Goal: Information Seeking & Learning: Learn about a topic

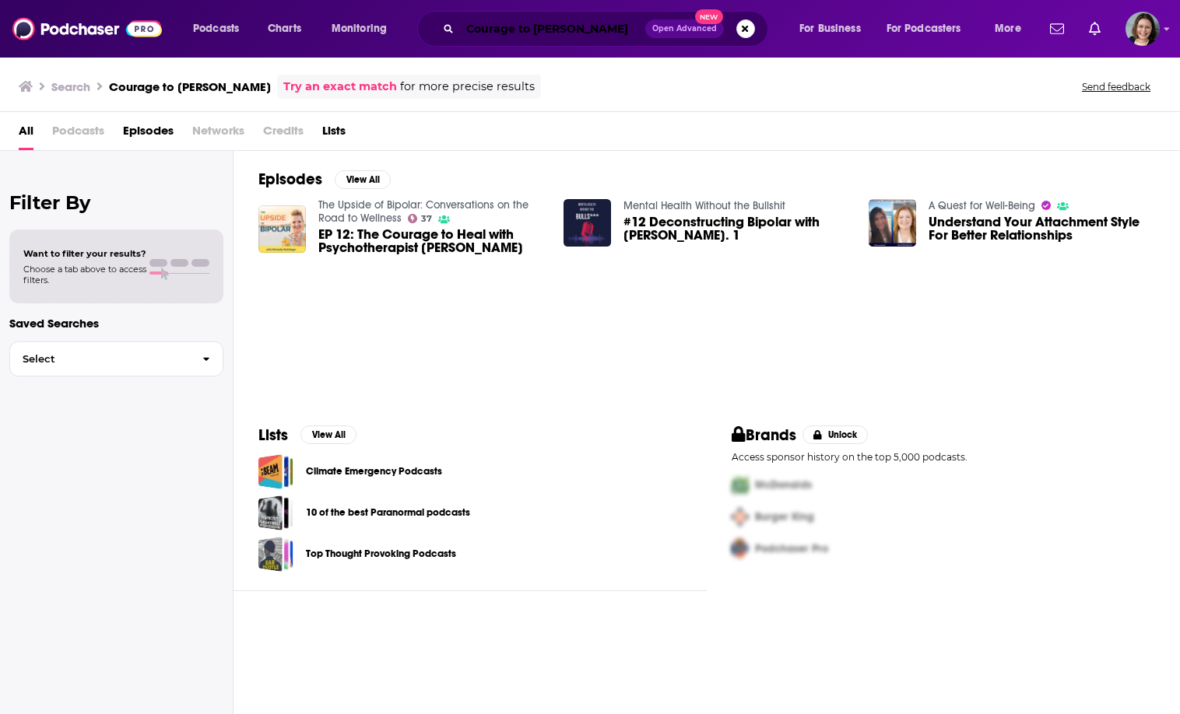
click at [613, 40] on input "Courage to [PERSON_NAME]" at bounding box center [552, 28] width 185 height 25
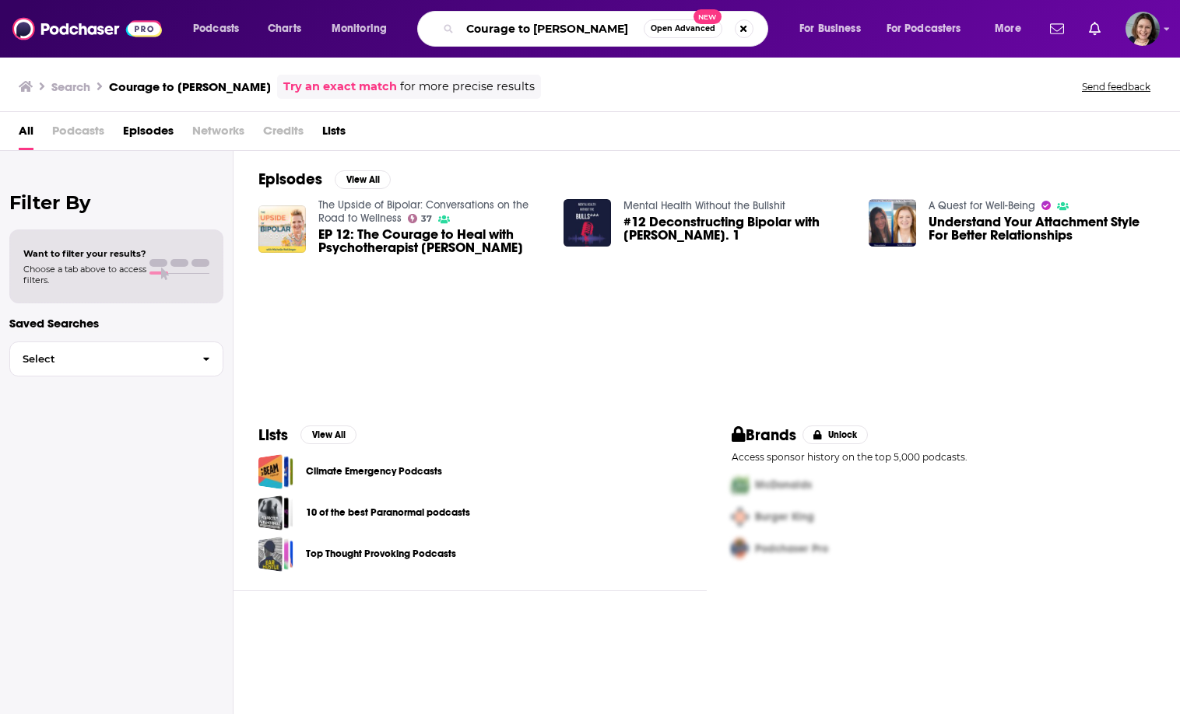
click at [613, 40] on input "Courage to [PERSON_NAME]" at bounding box center [552, 28] width 184 height 25
paste input "How to Find Joy This"
click at [613, 40] on input "How to Find Joy This" at bounding box center [552, 28] width 184 height 25
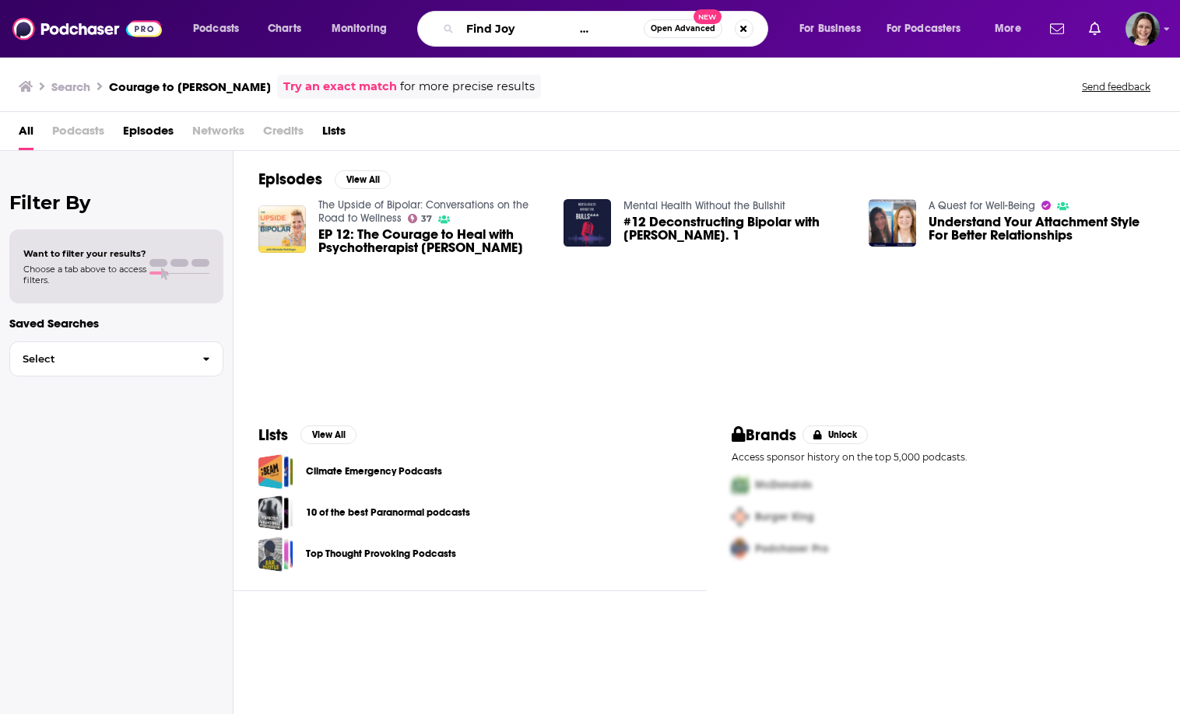
drag, startPoint x: 613, startPoint y: 40, endPoint x: 555, endPoint y: 35, distance: 58.5
click at [555, 35] on input "How to Find Joy This" at bounding box center [552, 28] width 184 height 25
type input "How to Find Joy"
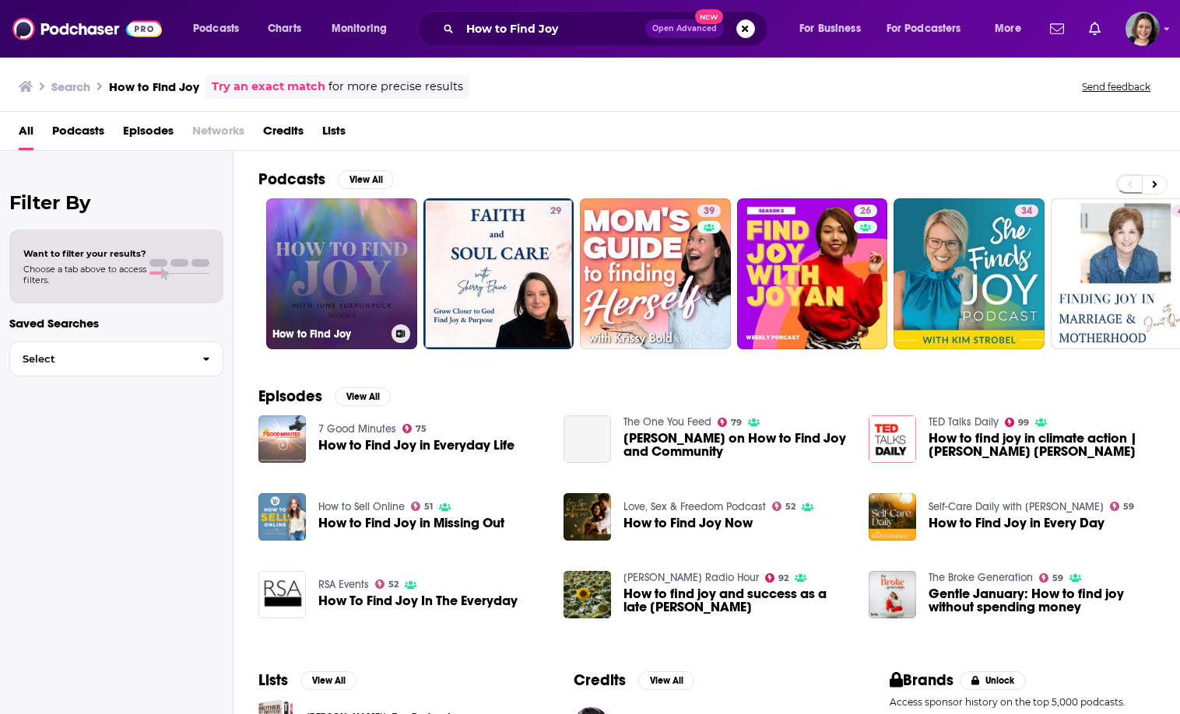
click at [356, 287] on link "How to Find Joy" at bounding box center [341, 273] width 151 height 151
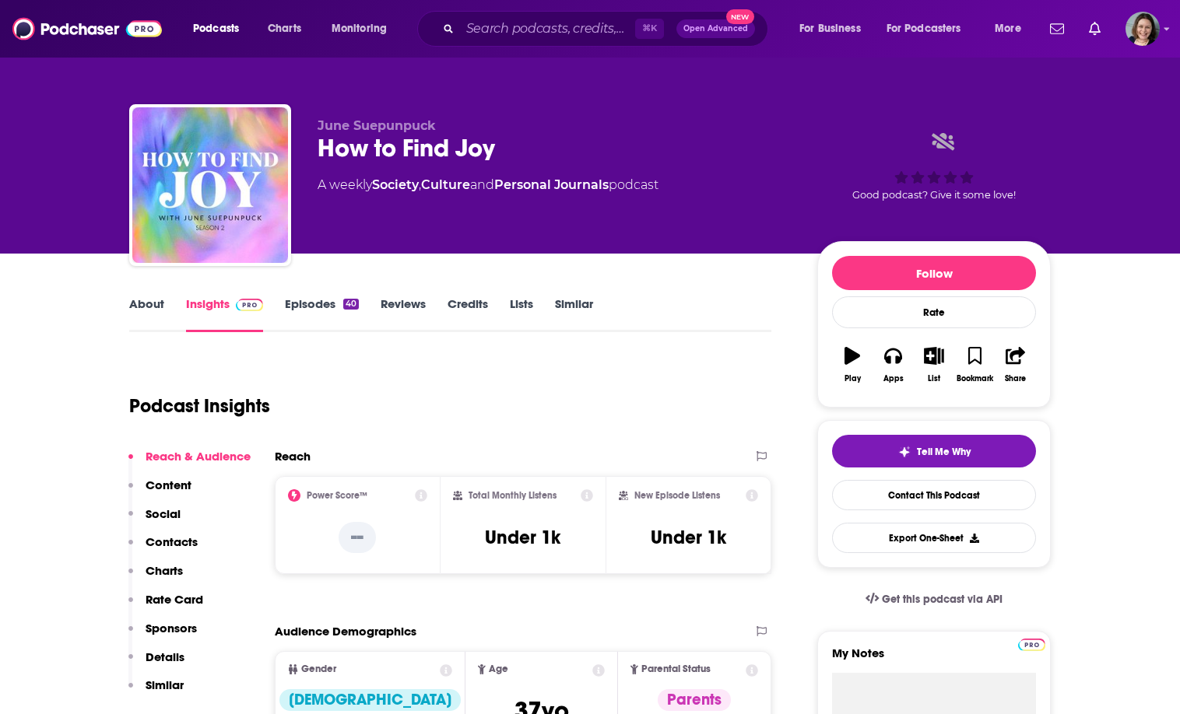
click at [159, 298] on link "About" at bounding box center [146, 314] width 35 height 36
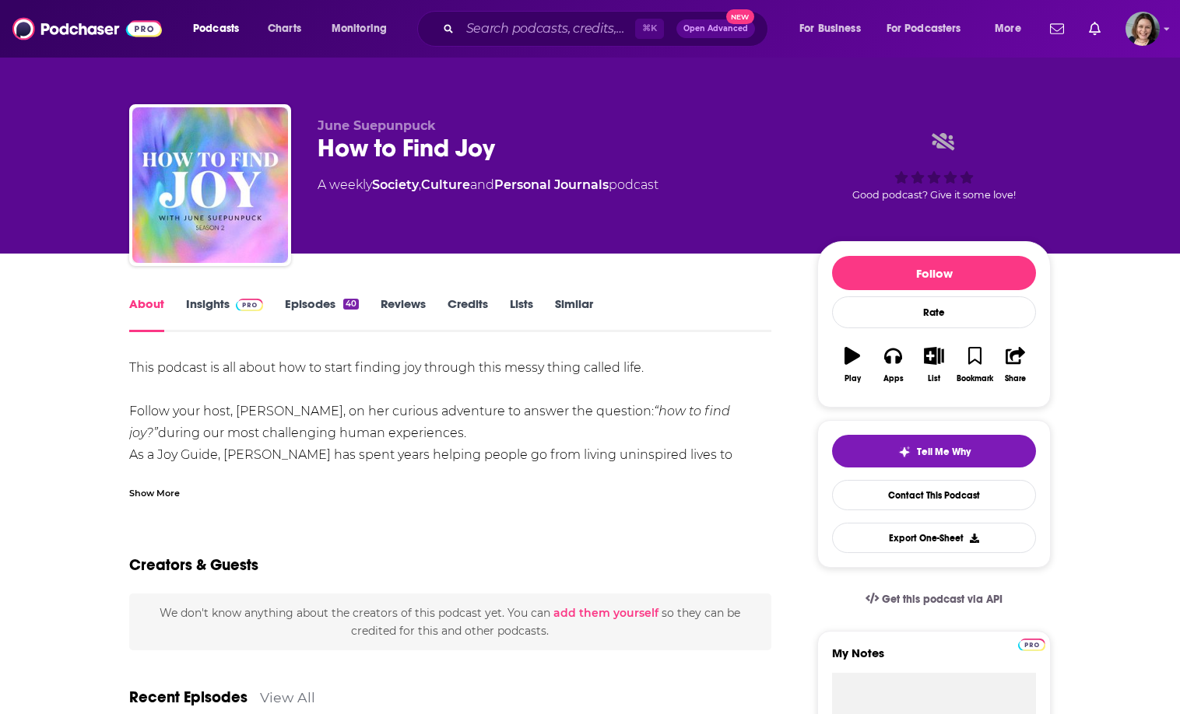
click at [166, 495] on div "Show More" at bounding box center [154, 492] width 51 height 15
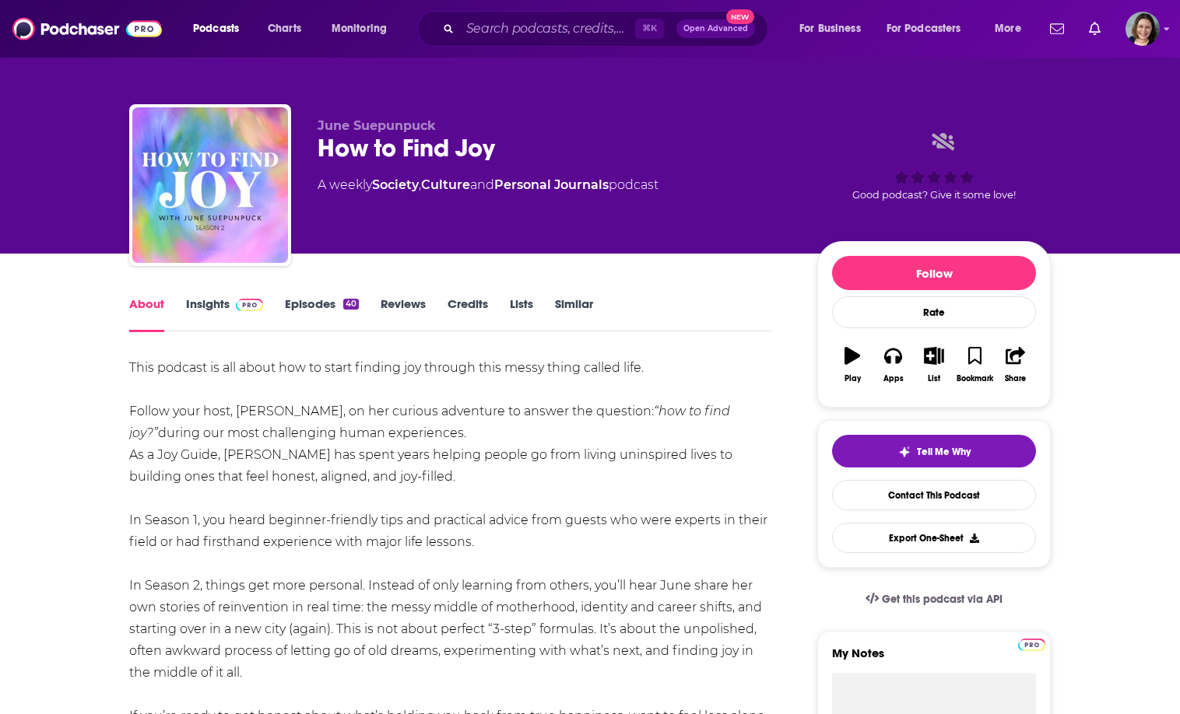
click at [218, 305] on link "Insights" at bounding box center [224, 314] width 77 height 36
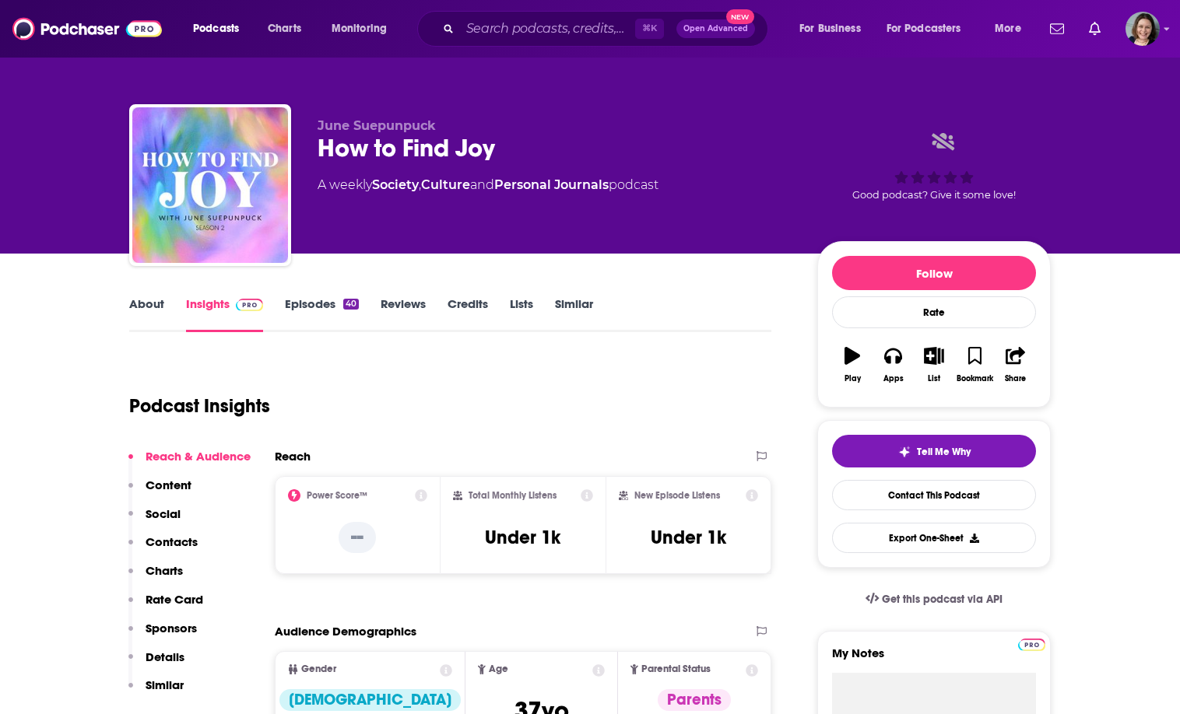
click at [325, 154] on div "How to Find Joy" at bounding box center [554, 148] width 475 height 30
drag, startPoint x: 325, startPoint y: 154, endPoint x: 558, endPoint y: 151, distance: 232.7
click at [558, 151] on div "How to Find Joy" at bounding box center [554, 148] width 475 height 30
copy div "How to Find Joy"
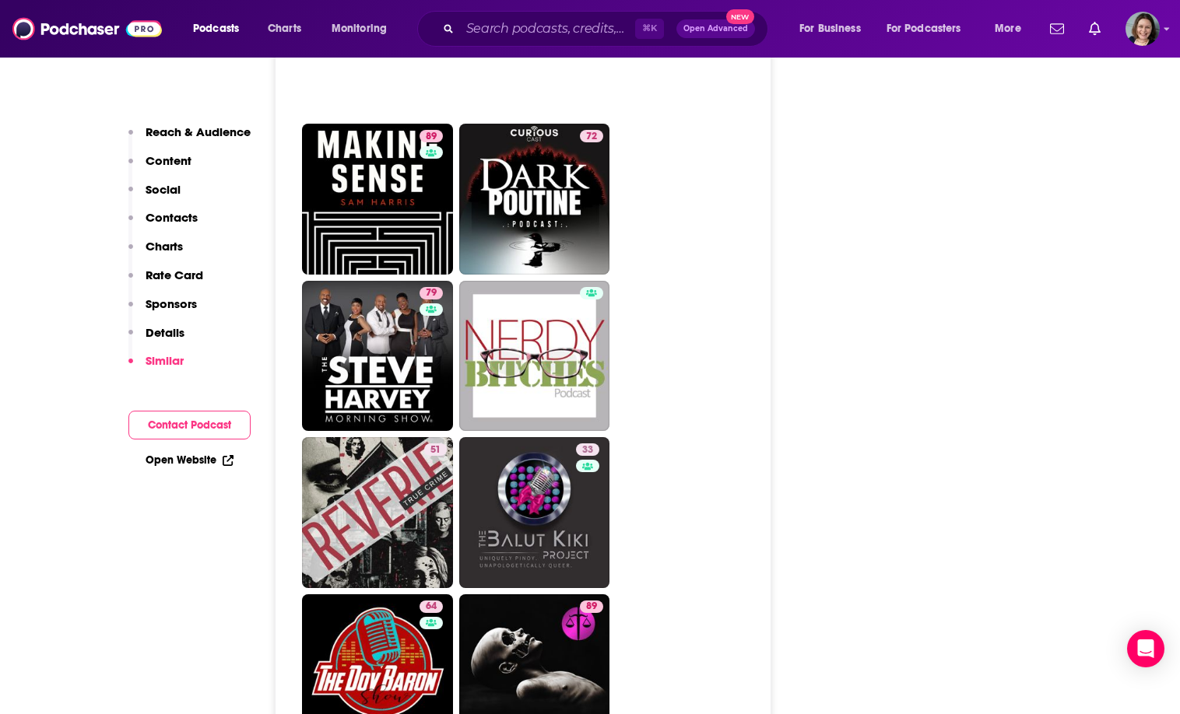
scroll to position [2922, 0]
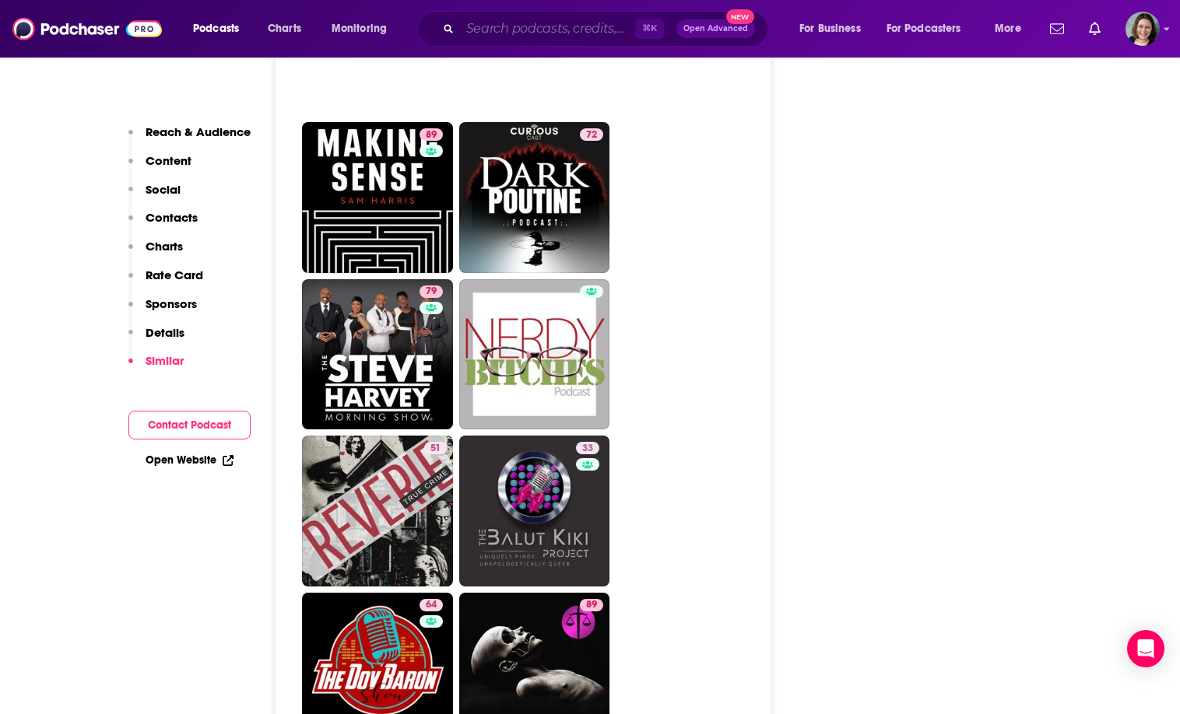
click at [489, 26] on input "Search podcasts, credits, & more..." at bounding box center [547, 28] width 175 height 25
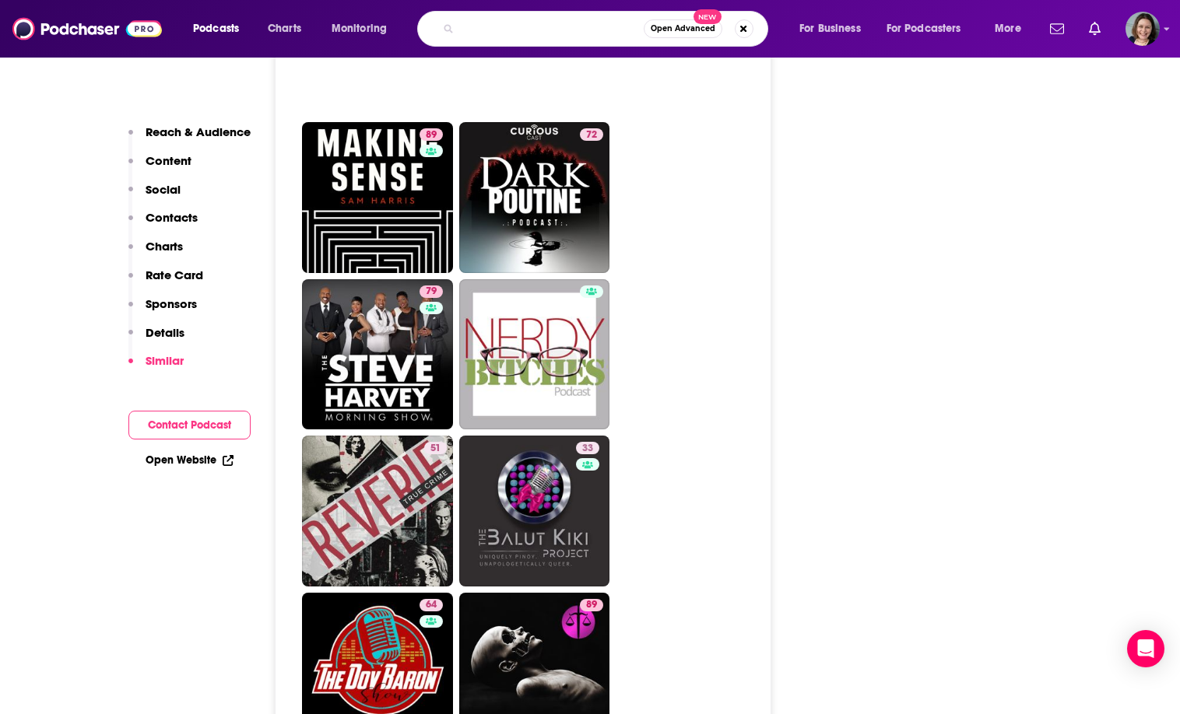
paste input "Art Heals All Wounds"
type input "Art Heals All Wounds"
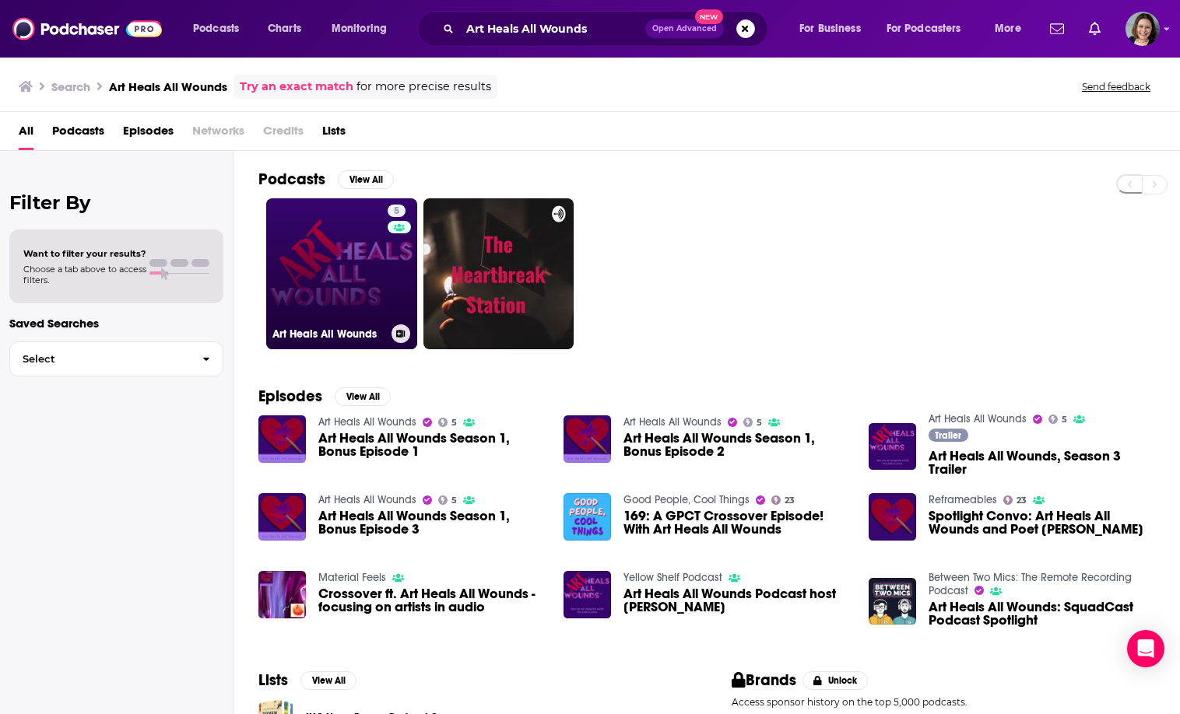
click at [347, 272] on link "5 Art Heals All Wounds" at bounding box center [341, 273] width 151 height 151
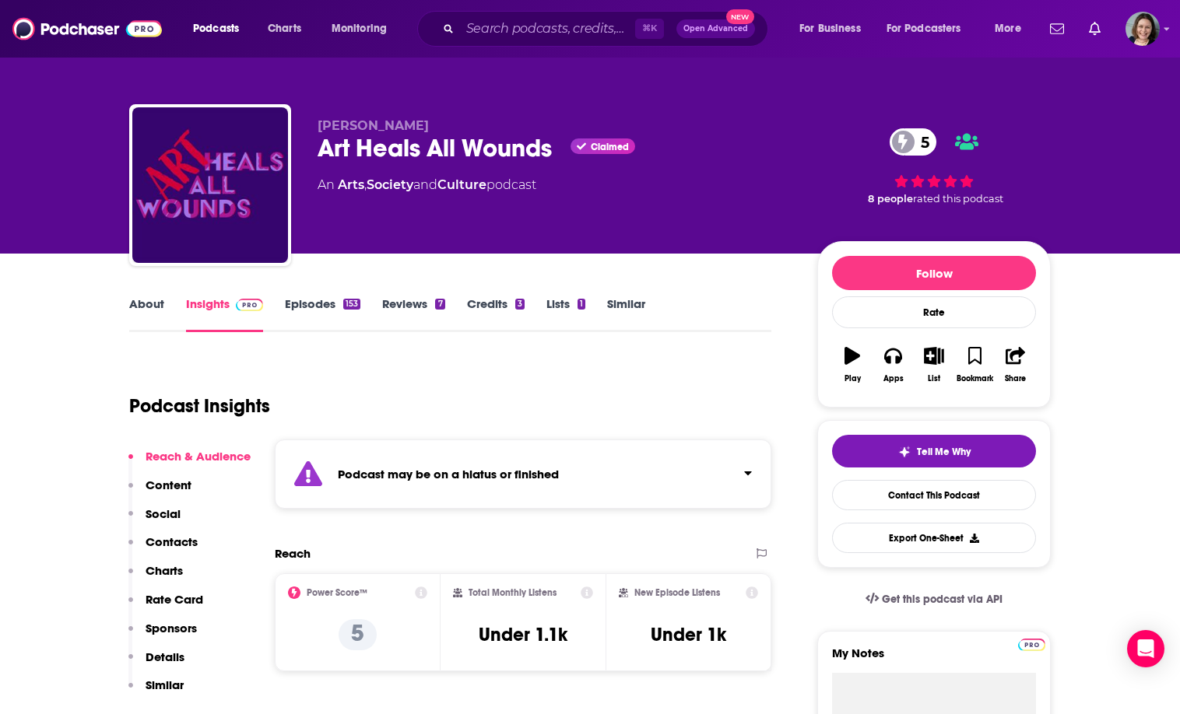
click at [504, 430] on div "Podcast Insights" at bounding box center [443, 396] width 629 height 79
click at [504, 457] on div "Podcast may be on a hiatus or finished" at bounding box center [523, 474] width 496 height 69
